Goal: Navigation & Orientation: Go to known website

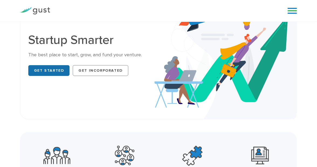
drag, startPoint x: 0, startPoint y: 0, endPoint x: 54, endPoint y: 70, distance: 87.9
click at [54, 70] on link "Get Started" at bounding box center [48, 70] width 41 height 11
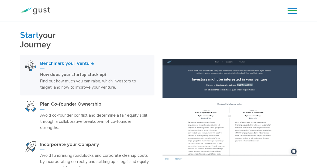
scroll to position [213, 0]
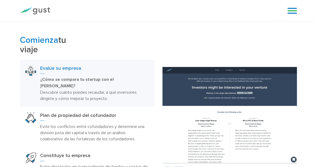
click at [7, 97] on div "Comienza tu viaje Evalúe su empresa ¿Cómo se compara tu startup con el mercado?…" at bounding box center [158, 119] width 317 height 166
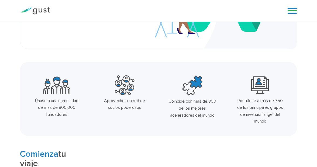
scroll to position [93, 0]
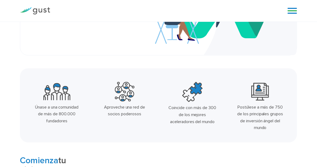
click at [293, 9] on link at bounding box center [291, 11] width 9 height 8
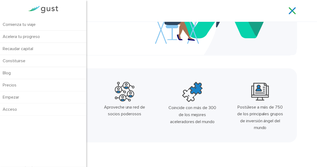
click at [154, 141] on div "Únase a una comunidad de más de 800.000 fundadores Aproveche una red de socios …" at bounding box center [158, 105] width 277 height 74
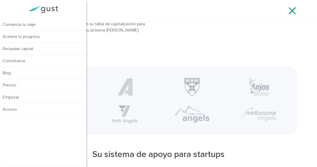
scroll to position [849, 0]
